Goal: Transaction & Acquisition: Book appointment/travel/reservation

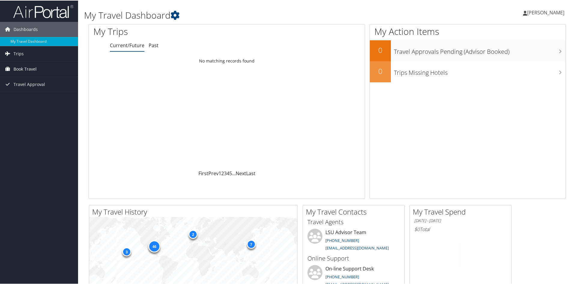
click at [18, 70] on span "Book Travel" at bounding box center [25, 68] width 23 height 15
click at [36, 93] on link "Book/Manage Online Trips" at bounding box center [39, 89] width 78 height 9
click at [27, 68] on span "Book Travel" at bounding box center [25, 68] width 23 height 15
click at [33, 93] on link "Book/Manage Online Trips" at bounding box center [39, 89] width 78 height 9
